Goal: Use online tool/utility: Use online tool/utility

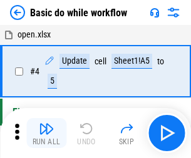
click at [46, 133] on img "button" at bounding box center [46, 128] width 15 height 15
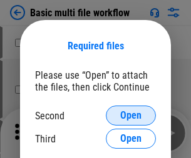
click at [131, 116] on span "Open" at bounding box center [130, 116] width 21 height 10
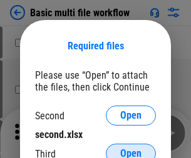
click at [131, 149] on span "Open" at bounding box center [130, 154] width 21 height 10
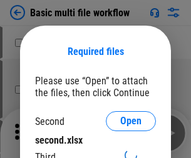
scroll to position [6, 0]
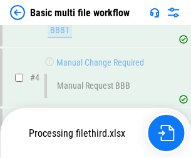
scroll to position [287, 0]
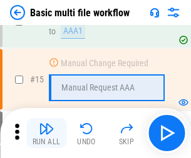
click at [46, 133] on img "button" at bounding box center [46, 128] width 15 height 15
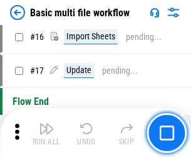
click at [46, 133] on img "button" at bounding box center [46, 128] width 15 height 15
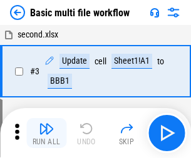
click at [46, 133] on img "button" at bounding box center [46, 128] width 15 height 15
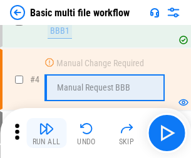
click at [46, 133] on img "button" at bounding box center [46, 128] width 15 height 15
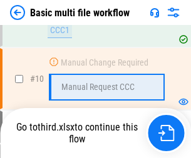
scroll to position [654, 0]
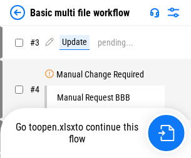
scroll to position [51, 0]
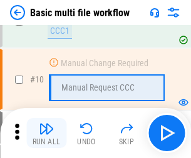
click at [46, 133] on img "button" at bounding box center [46, 128] width 15 height 15
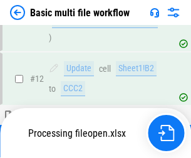
scroll to position [587, 0]
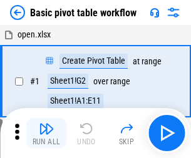
click at [46, 133] on img "button" at bounding box center [46, 128] width 15 height 15
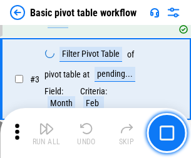
scroll to position [300, 0]
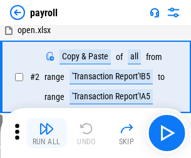
click at [46, 133] on img "button" at bounding box center [46, 128] width 15 height 15
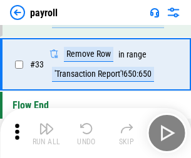
scroll to position [155, 0]
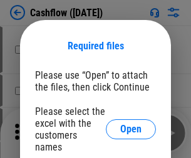
scroll to position [122, 0]
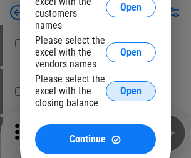
click at [131, 86] on span "Open" at bounding box center [130, 91] width 21 height 10
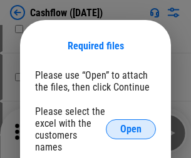
click at [131, 125] on span "Open" at bounding box center [130, 130] width 21 height 10
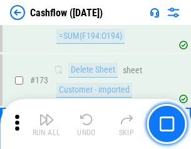
scroll to position [1325, 0]
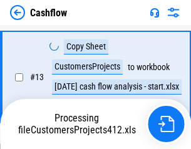
scroll to position [252, 0]
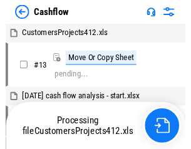
scroll to position [14, 0]
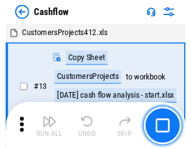
scroll to position [14, 0]
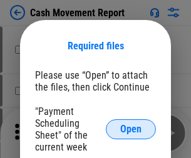
click at [131, 130] on span "Open" at bounding box center [130, 130] width 21 height 10
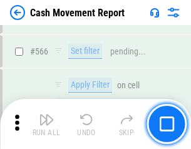
scroll to position [5738, 0]
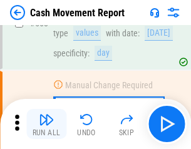
click at [46, 124] on img "button" at bounding box center [46, 119] width 15 height 15
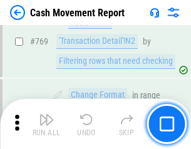
scroll to position [6957, 0]
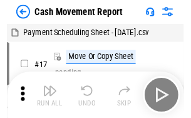
scroll to position [23, 0]
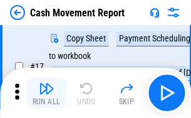
click at [46, 93] on img "button" at bounding box center [46, 88] width 15 height 15
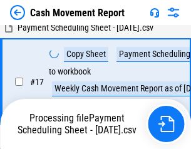
scroll to position [260, 0]
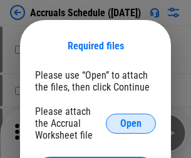
click at [131, 123] on span "Open" at bounding box center [130, 124] width 21 height 10
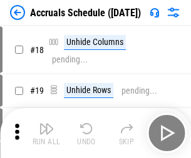
scroll to position [120, 0]
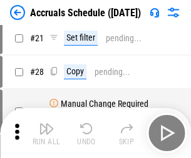
click at [46, 133] on img "button" at bounding box center [46, 128] width 15 height 15
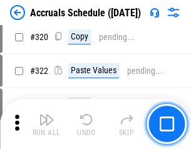
scroll to position [2329, 0]
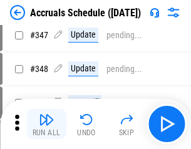
click at [46, 124] on img "button" at bounding box center [46, 119] width 15 height 15
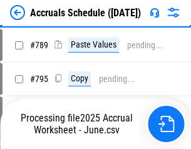
scroll to position [5259, 0]
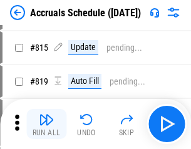
click at [46, 124] on img "button" at bounding box center [46, 119] width 15 height 15
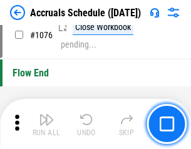
scroll to position [7498, 0]
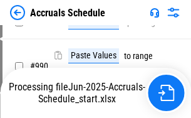
scroll to position [6059, 0]
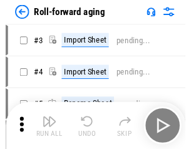
scroll to position [2, 0]
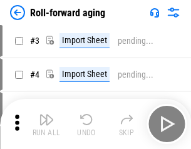
click at [46, 124] on img "button" at bounding box center [46, 119] width 15 height 15
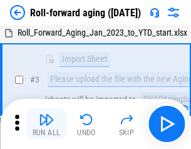
click at [46, 124] on img "button" at bounding box center [46, 119] width 15 height 15
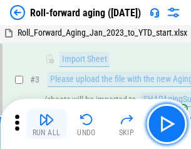
scroll to position [81, 0]
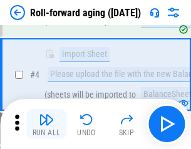
click at [46, 124] on img "button" at bounding box center [46, 119] width 15 height 15
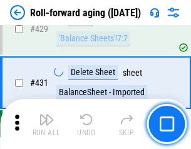
scroll to position [4341, 0]
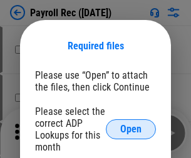
click at [131, 130] on span "Open" at bounding box center [130, 130] width 21 height 10
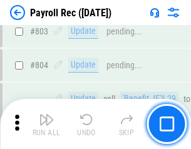
scroll to position [7954, 0]
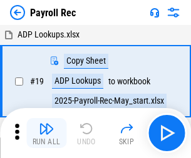
click at [46, 133] on img "button" at bounding box center [46, 128] width 15 height 15
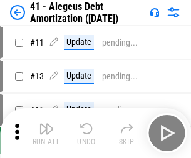
click at [46, 133] on img "button" at bounding box center [46, 128] width 15 height 15
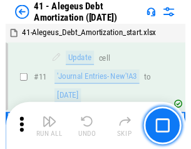
scroll to position [155, 0]
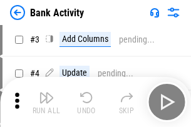
click at [46, 102] on img "button" at bounding box center [46, 97] width 15 height 15
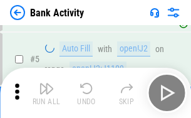
scroll to position [66, 0]
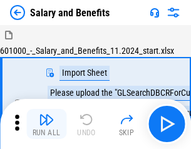
click at [46, 124] on img "button" at bounding box center [46, 119] width 15 height 15
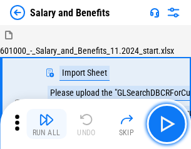
scroll to position [17, 0]
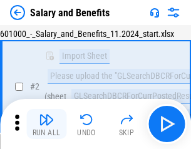
click at [46, 124] on img "button" at bounding box center [46, 119] width 15 height 15
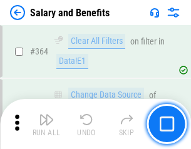
scroll to position [5896, 0]
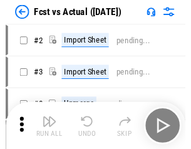
scroll to position [16, 0]
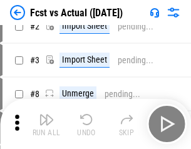
click at [46, 124] on img "button" at bounding box center [46, 119] width 15 height 15
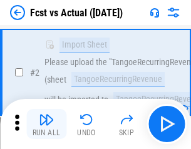
click at [46, 124] on img "button" at bounding box center [46, 119] width 15 height 15
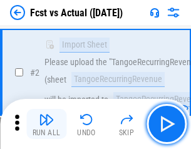
scroll to position [117, 0]
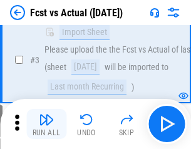
click at [46, 124] on img "button" at bounding box center [46, 119] width 15 height 15
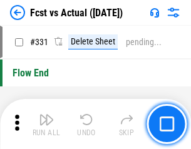
scroll to position [5993, 0]
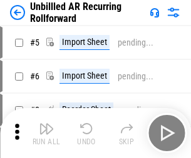
click at [46, 124] on img "button" at bounding box center [46, 128] width 15 height 15
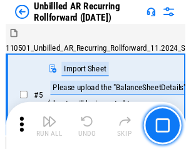
scroll to position [27, 0]
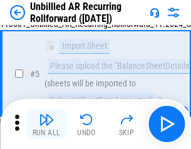
click at [46, 124] on img "button" at bounding box center [46, 119] width 15 height 15
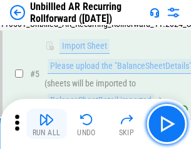
scroll to position [118, 0]
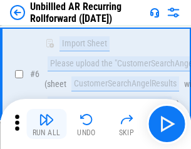
click at [46, 124] on img "button" at bounding box center [46, 119] width 15 height 15
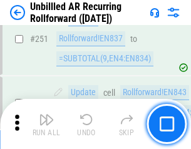
scroll to position [4252, 0]
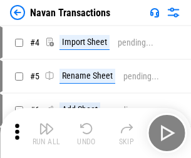
click at [46, 124] on img "button" at bounding box center [46, 128] width 15 height 15
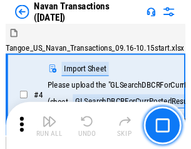
scroll to position [20, 0]
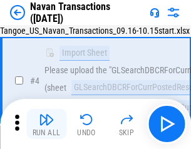
click at [46, 124] on img "button" at bounding box center [46, 119] width 15 height 15
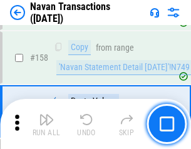
scroll to position [4059, 0]
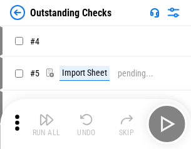
click at [46, 124] on img "button" at bounding box center [46, 119] width 15 height 15
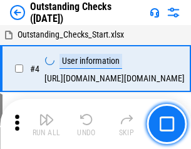
scroll to position [53, 0]
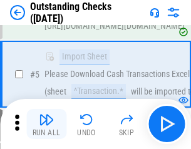
click at [46, 124] on img "button" at bounding box center [46, 119] width 15 height 15
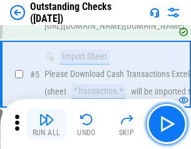
scroll to position [131, 0]
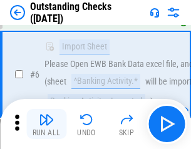
click at [46, 124] on img "button" at bounding box center [46, 119] width 15 height 15
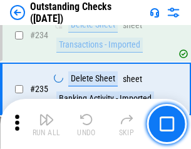
scroll to position [3802, 0]
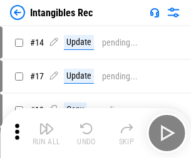
click at [46, 133] on img "button" at bounding box center [46, 128] width 15 height 15
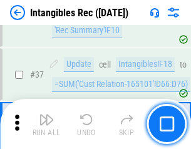
scroll to position [488, 0]
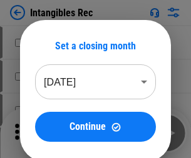
click at [46, 133] on img "button" at bounding box center [46, 128] width 15 height 15
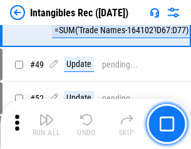
scroll to position [488, 0]
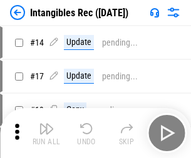
click at [46, 133] on img "button" at bounding box center [46, 128] width 15 height 15
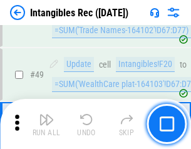
scroll to position [488, 0]
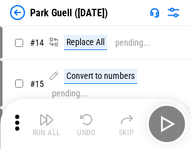
click at [46, 124] on img "button" at bounding box center [46, 119] width 15 height 15
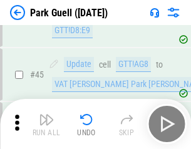
scroll to position [1566, 0]
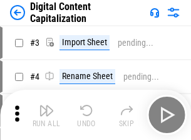
click at [46, 105] on img "button" at bounding box center [46, 110] width 15 height 15
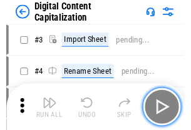
scroll to position [36, 0]
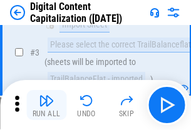
click at [46, 105] on img "button" at bounding box center [46, 100] width 15 height 15
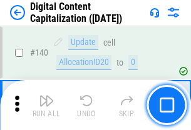
scroll to position [1328, 0]
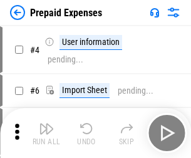
click at [46, 124] on img "button" at bounding box center [46, 128] width 15 height 15
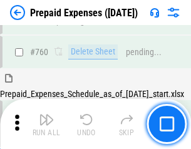
scroll to position [3470, 0]
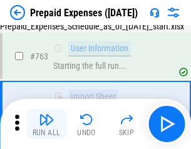
click at [46, 124] on img "button" at bounding box center [46, 119] width 15 height 15
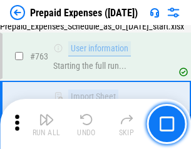
scroll to position [3544, 0]
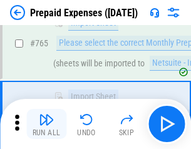
click at [46, 124] on img "button" at bounding box center [46, 119] width 15 height 15
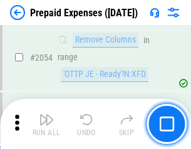
scroll to position [13087, 0]
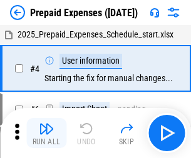
click at [46, 133] on img "button" at bounding box center [46, 128] width 15 height 15
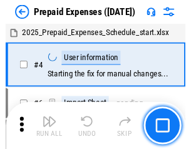
scroll to position [55, 0]
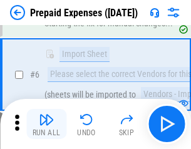
click at [46, 124] on img "button" at bounding box center [46, 119] width 15 height 15
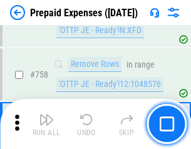
scroll to position [4461, 0]
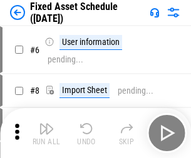
click at [46, 133] on img "button" at bounding box center [46, 128] width 15 height 15
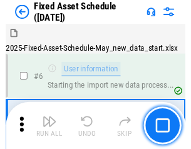
scroll to position [68, 0]
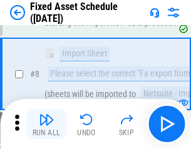
click at [46, 124] on img "button" at bounding box center [46, 119] width 15 height 15
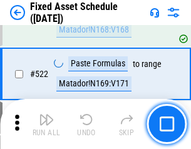
scroll to position [4351, 0]
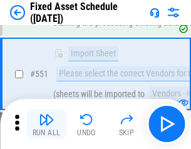
click at [46, 124] on img "button" at bounding box center [46, 119] width 15 height 15
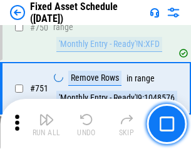
scroll to position [6104, 0]
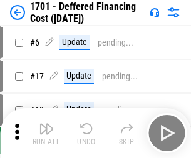
click at [46, 133] on img "button" at bounding box center [46, 128] width 15 height 15
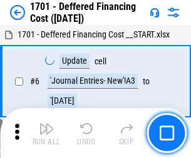
scroll to position [150, 0]
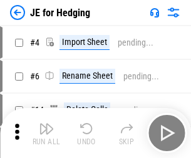
click at [46, 124] on img "button" at bounding box center [46, 128] width 15 height 15
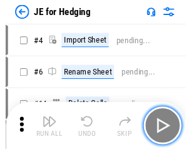
scroll to position [2, 0]
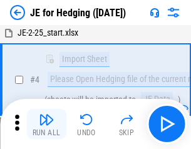
click at [46, 124] on img "button" at bounding box center [46, 119] width 15 height 15
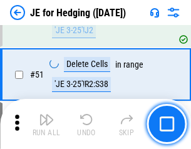
scroll to position [811, 0]
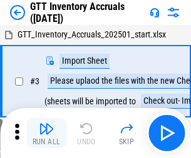
click at [46, 124] on img "button" at bounding box center [46, 128] width 15 height 15
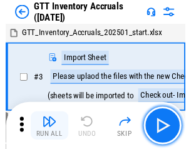
scroll to position [2, 0]
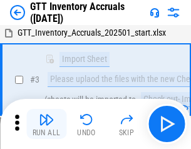
click at [46, 124] on img "button" at bounding box center [46, 119] width 15 height 15
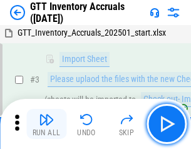
scroll to position [81, 0]
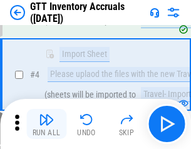
click at [46, 124] on img "button" at bounding box center [46, 119] width 15 height 15
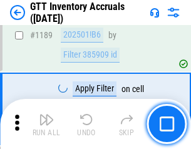
scroll to position [10223, 0]
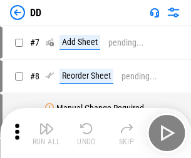
click at [46, 133] on img "button" at bounding box center [46, 128] width 15 height 15
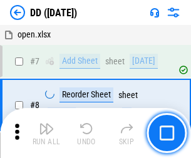
scroll to position [121, 0]
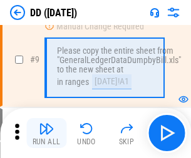
click at [46, 133] on img "button" at bounding box center [46, 128] width 15 height 15
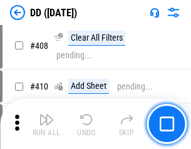
scroll to position [5602, 0]
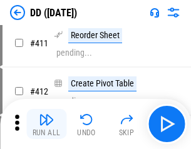
click at [46, 124] on img "button" at bounding box center [46, 119] width 15 height 15
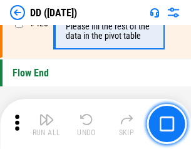
scroll to position [5992, 0]
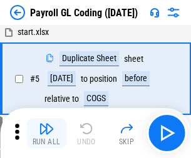
click at [46, 133] on img "button" at bounding box center [46, 128] width 15 height 15
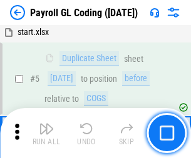
scroll to position [150, 0]
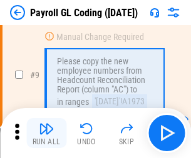
click at [46, 133] on img "button" at bounding box center [46, 128] width 15 height 15
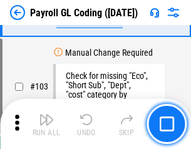
scroll to position [2937, 0]
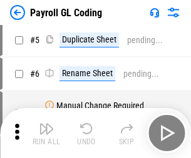
click at [46, 133] on img "button" at bounding box center [46, 128] width 15 height 15
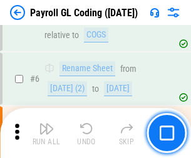
scroll to position [150, 0]
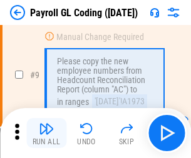
click at [46, 133] on img "button" at bounding box center [46, 128] width 15 height 15
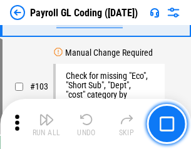
scroll to position [2937, 0]
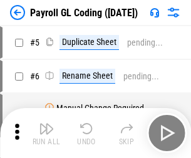
click at [46, 133] on img "button" at bounding box center [46, 128] width 15 height 15
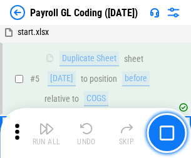
scroll to position [150, 0]
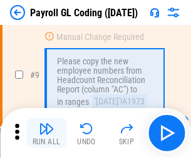
click at [46, 133] on img "button" at bounding box center [46, 128] width 15 height 15
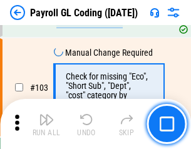
scroll to position [2937, 0]
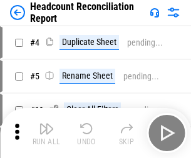
click at [46, 133] on img "button" at bounding box center [46, 128] width 15 height 15
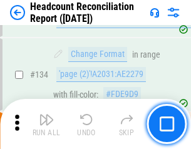
scroll to position [1505, 0]
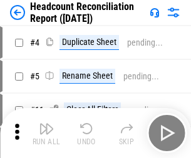
click at [46, 133] on img "button" at bounding box center [46, 128] width 15 height 15
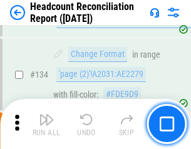
scroll to position [1505, 0]
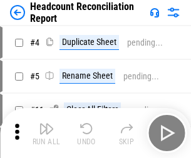
click at [46, 133] on img "button" at bounding box center [46, 128] width 15 height 15
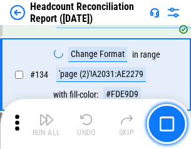
scroll to position [1505, 0]
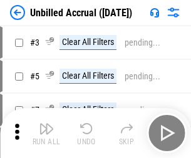
click at [46, 133] on img "button" at bounding box center [46, 128] width 15 height 15
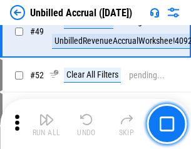
scroll to position [1136, 0]
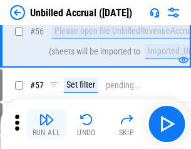
click at [46, 124] on img "button" at bounding box center [46, 119] width 15 height 15
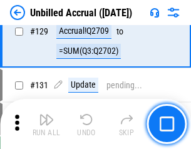
scroll to position [3729, 0]
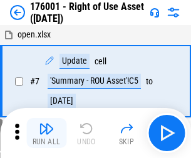
click at [46, 133] on img "button" at bounding box center [46, 128] width 15 height 15
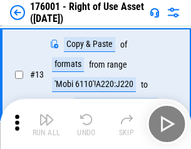
scroll to position [81, 0]
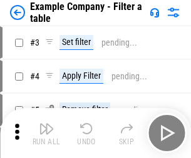
click at [46, 133] on img "button" at bounding box center [46, 128] width 15 height 15
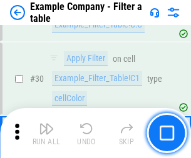
scroll to position [1146, 0]
